Goal: Information Seeking & Learning: Learn about a topic

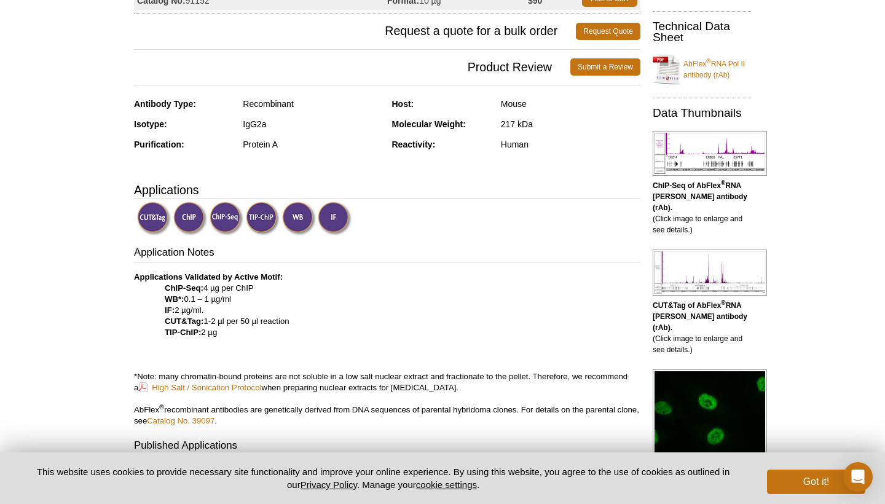
scroll to position [219, 4]
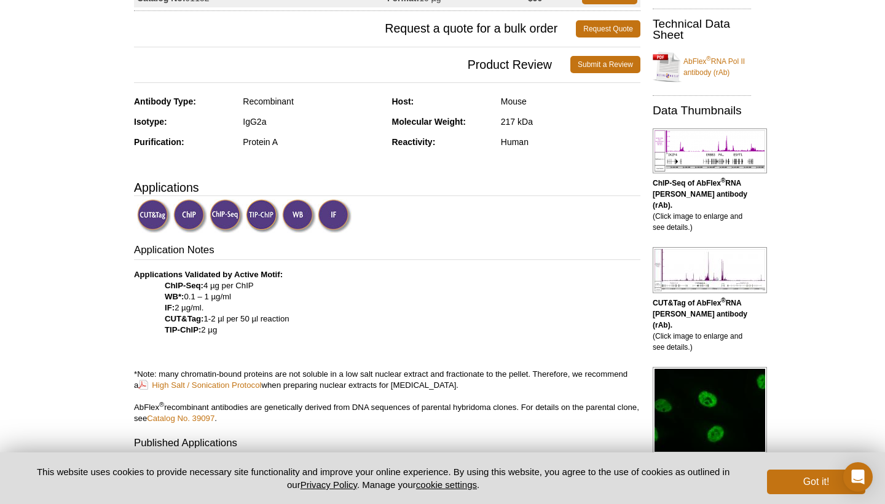
click at [336, 211] on img at bounding box center [335, 216] width 34 height 34
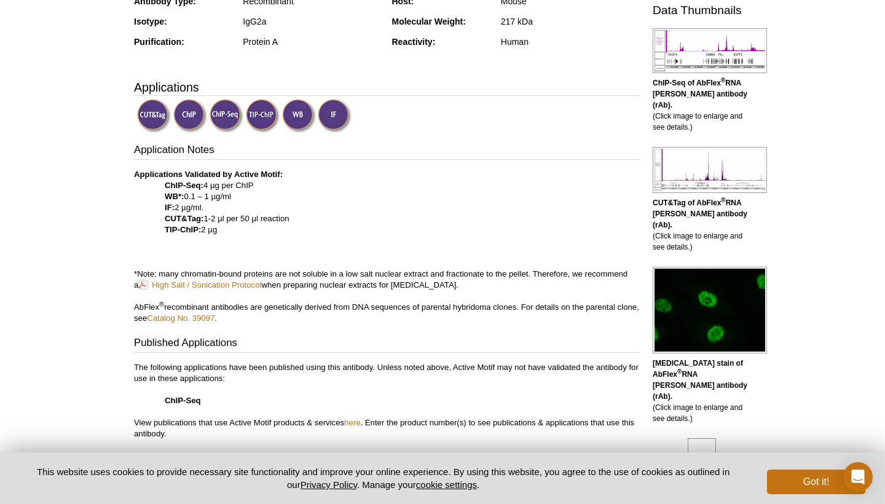
scroll to position [328, 4]
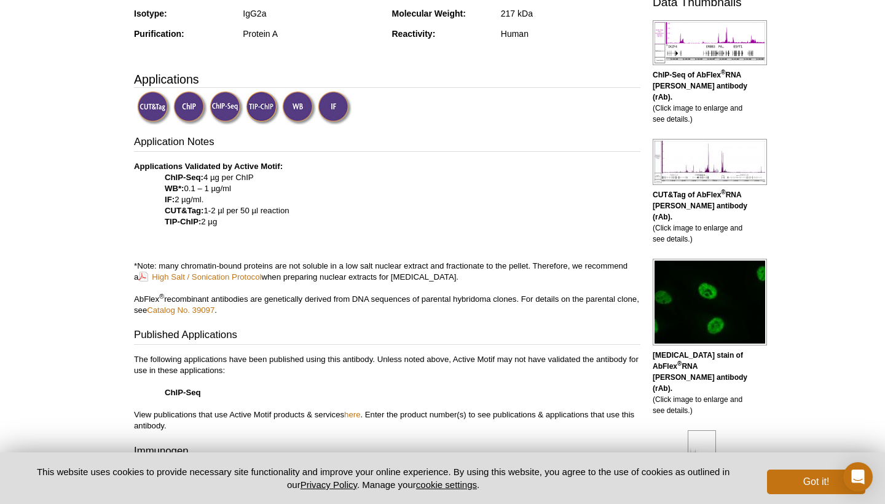
click at [727, 310] on img at bounding box center [710, 302] width 114 height 87
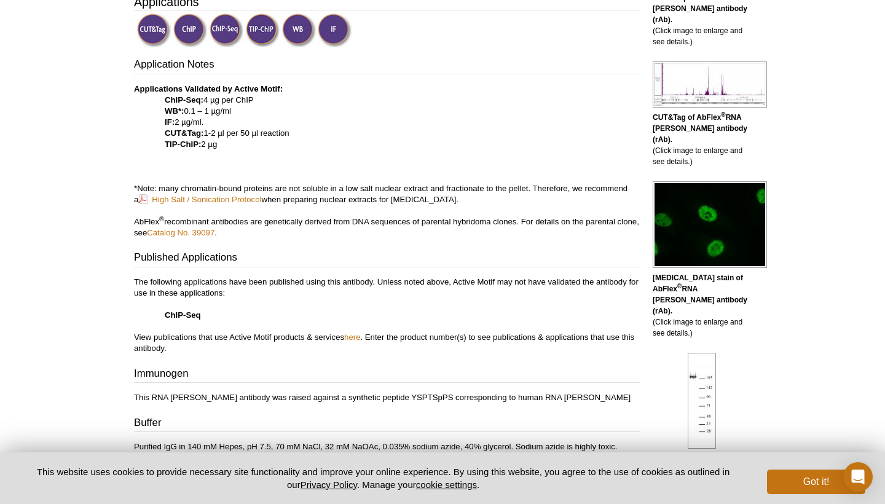
scroll to position [409, 0]
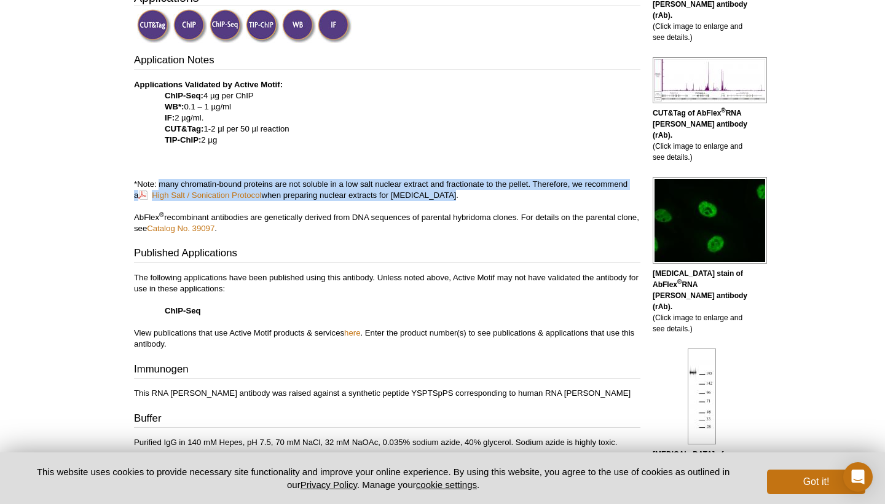
drag, startPoint x: 159, startPoint y: 179, endPoint x: 475, endPoint y: 196, distance: 316.9
click at [475, 196] on p "Applications Validated by Active Motif: ChIP-Seq: 4 µg per ChIP WB*: 0.1 – 1 µg…" at bounding box center [387, 156] width 506 height 155
copy p "many chromatin-bound proteins are not soluble in a low salt nuclear extract and…"
click at [445, 304] on p "The following applications have been published using this antibody. Unless note…" at bounding box center [387, 310] width 506 height 77
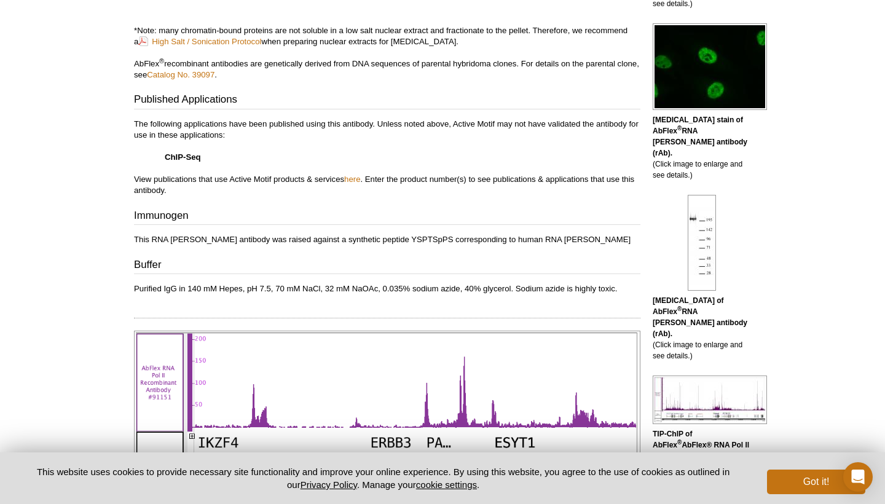
scroll to position [611, 0]
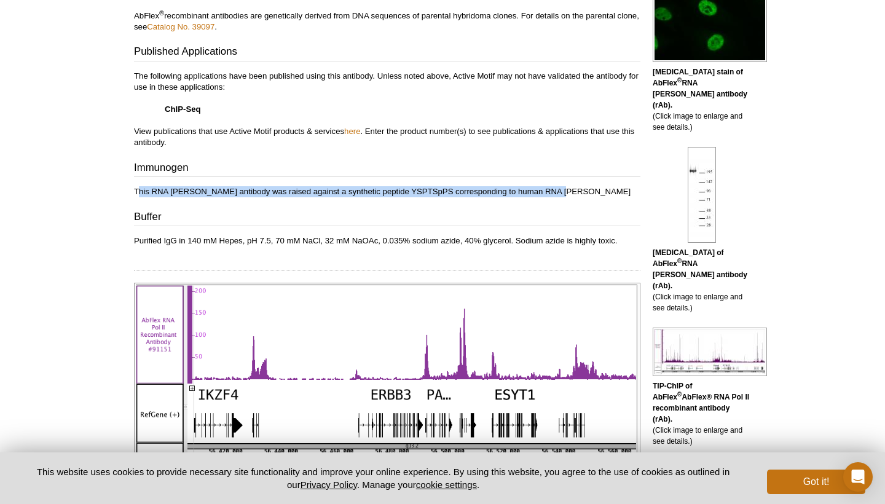
drag, startPoint x: 138, startPoint y: 187, endPoint x: 546, endPoint y: 191, distance: 408.6
click at [546, 191] on p "This RNA [PERSON_NAME] antibody was raised against a synthetic peptide YSPTSpPS…" at bounding box center [387, 191] width 506 height 11
drag, startPoint x: 133, startPoint y: 183, endPoint x: 602, endPoint y: 199, distance: 469.7
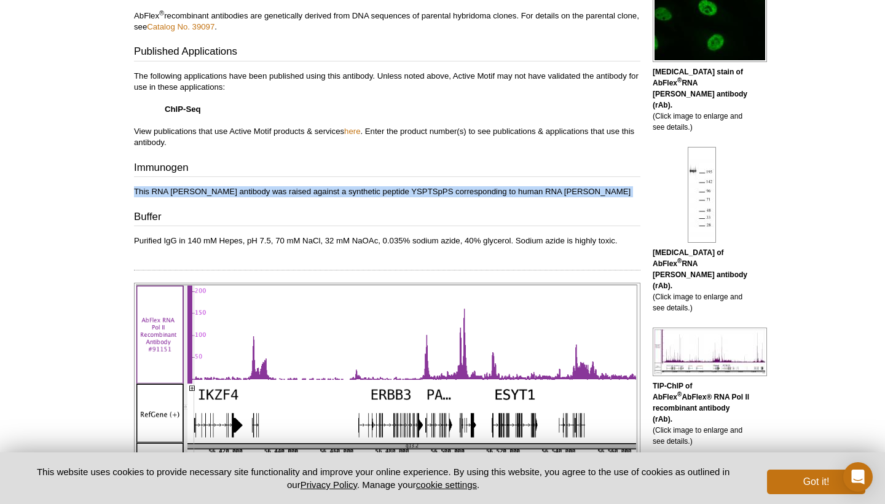
copy div "This RNA [PERSON_NAME] antibody was raised against a synthetic peptide YSPTSpPS…"
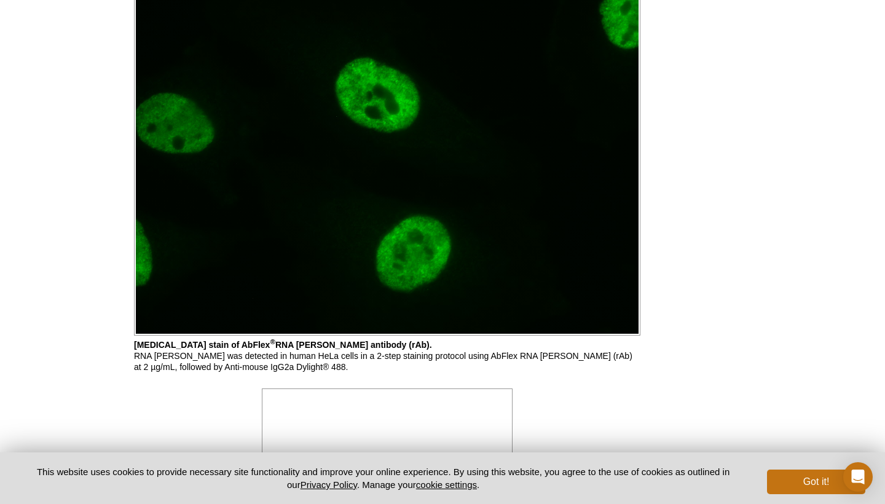
scroll to position [1443, 0]
